Goal: Find specific page/section: Find specific page/section

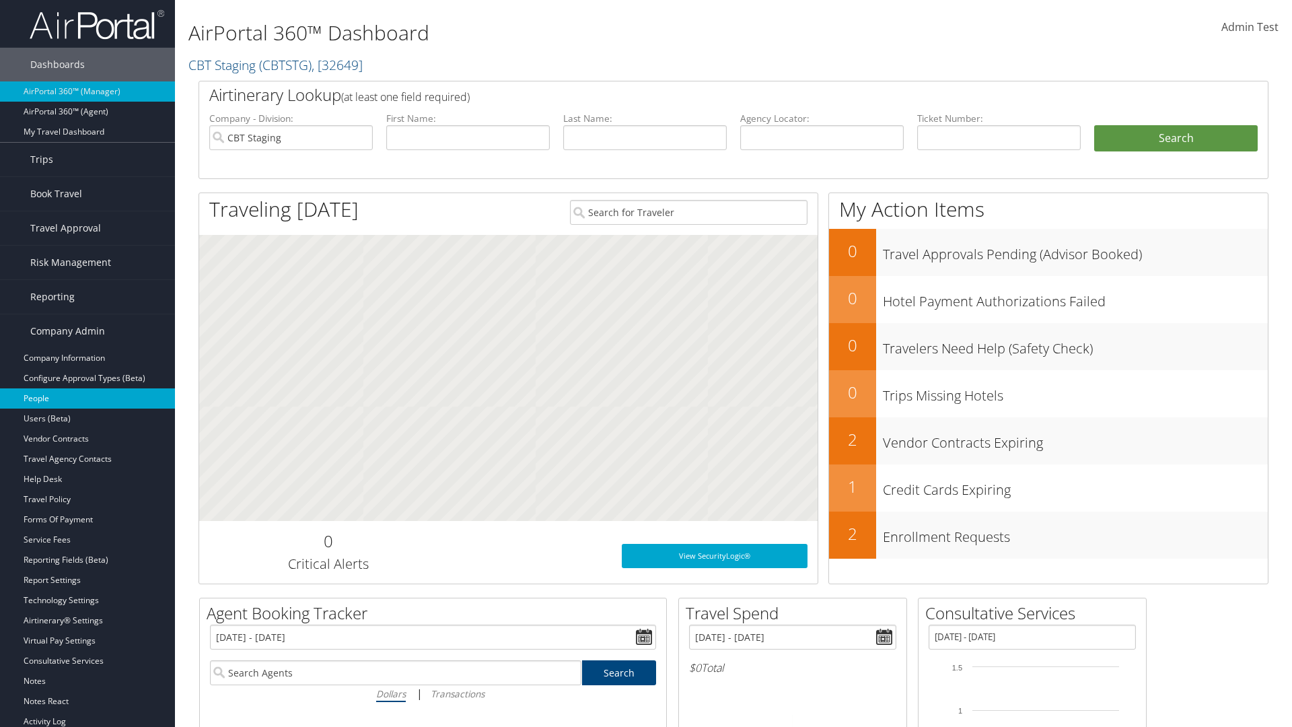
click at [87, 398] on link "People" at bounding box center [87, 398] width 175 height 20
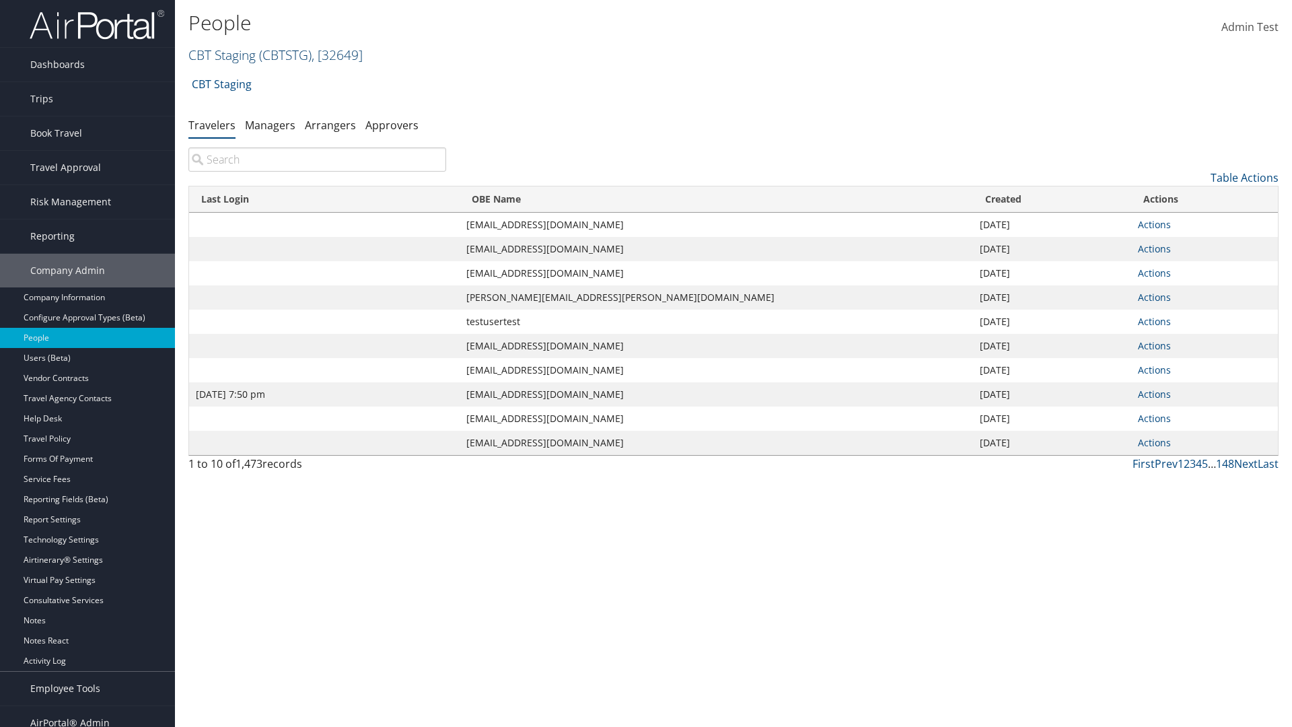
click at [222, 55] on link "CBT Staging ( CBTSTG ) , [ 32649 ]" at bounding box center [275, 55] width 174 height 18
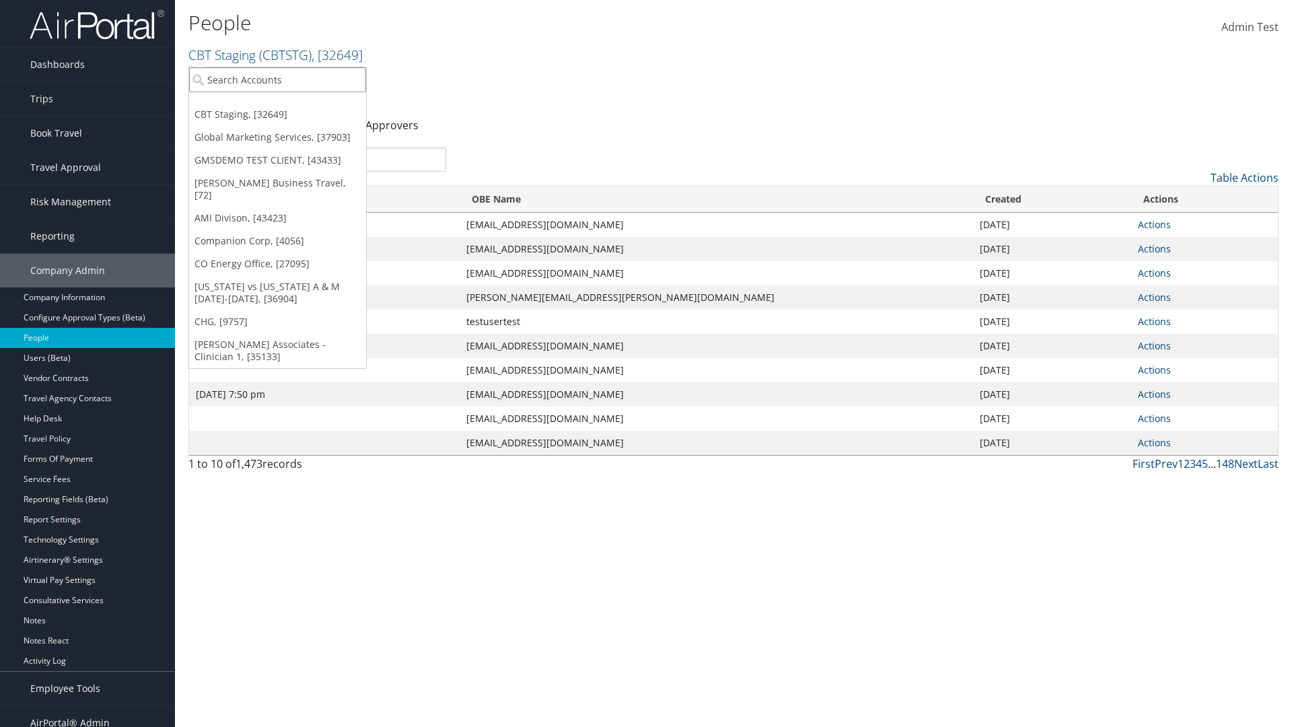
click at [277, 79] on input "search" at bounding box center [277, 79] width 177 height 25
type input "Global Marketing Services"
click at [290, 104] on div "Global Marketing Services (301946), [37903]" at bounding box center [290, 104] width 217 height 12
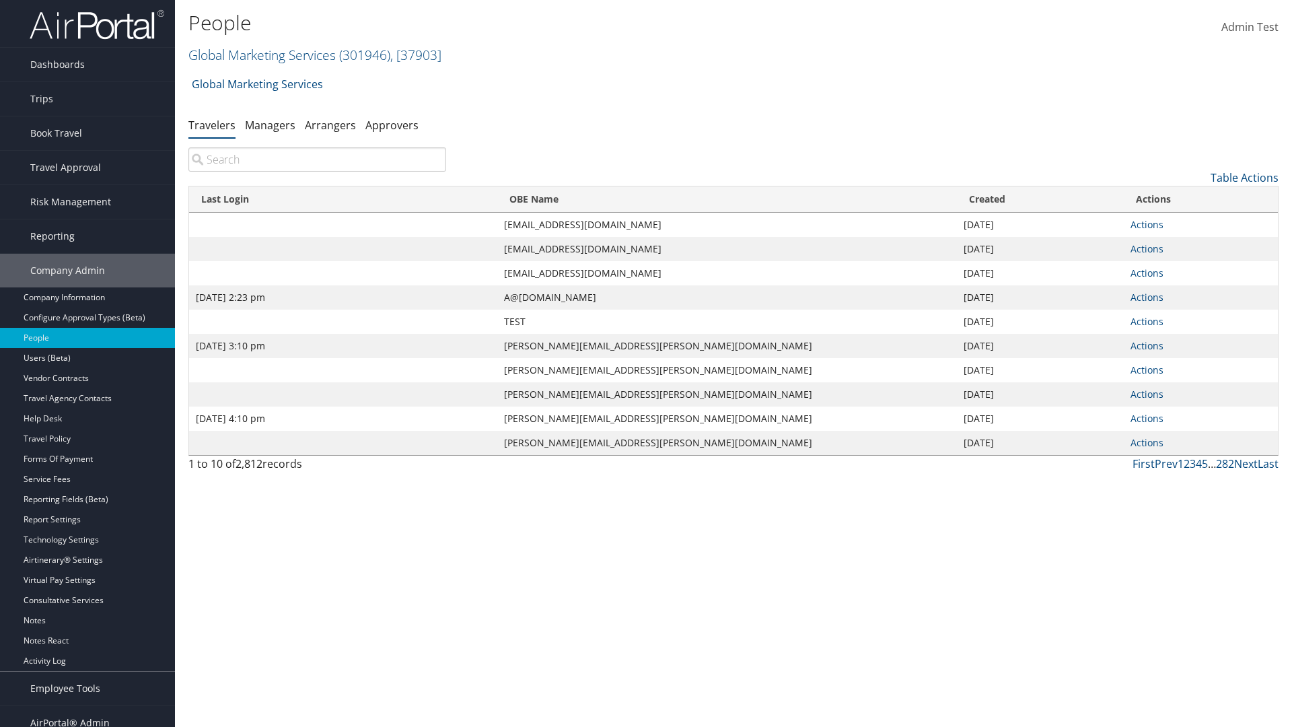
click at [317, 159] on input "search" at bounding box center [317, 159] width 258 height 24
type input "Sep 17, 2020 2:23 pm"
